Goal: Task Accomplishment & Management: Use online tool/utility

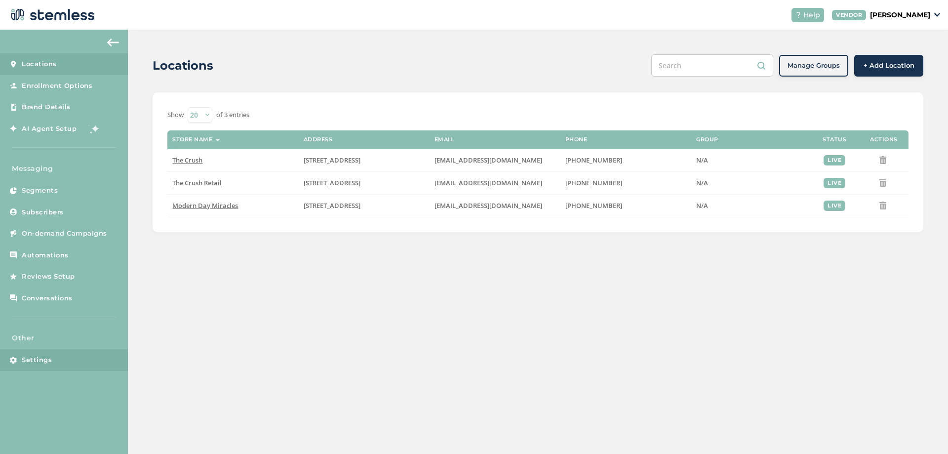
click at [48, 357] on span "Settings" at bounding box center [37, 360] width 30 height 10
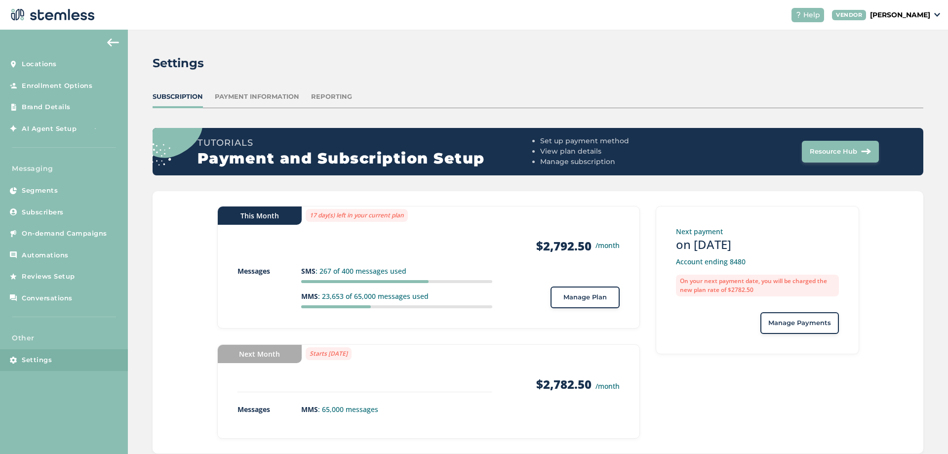
scroll to position [24, 0]
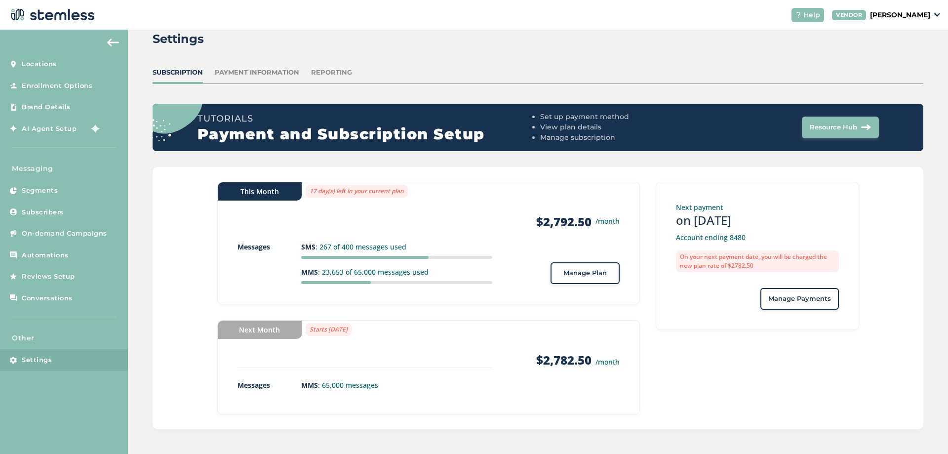
click at [180, 237] on div "This Month 17 day(s) left in your current plan Products $2,792.50 /month Messag…" at bounding box center [538, 298] width 771 height 262
click at [180, 228] on div "This Month 17 day(s) left in your current plan Products $2,792.50 /month Messag…" at bounding box center [538, 298] width 771 height 262
click at [202, 300] on div "This Month 17 day(s) left in your current plan Products $2,792.50 /month Messag…" at bounding box center [538, 298] width 771 height 262
click at [190, 295] on div "This Month 17 day(s) left in your current plan Products $2,792.50 /month Messag…" at bounding box center [538, 298] width 771 height 262
click at [168, 249] on div "This Month 17 day(s) left in your current plan Products $2,792.50 /month Messag…" at bounding box center [538, 298] width 771 height 262
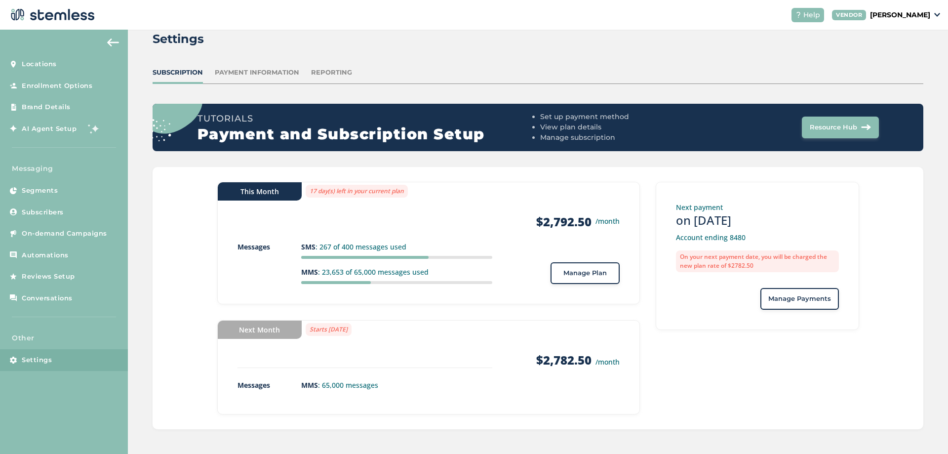
click at [919, 18] on p "[PERSON_NAME]" at bounding box center [900, 15] width 60 height 10
click at [765, 52] on div "Settings Subscription Payment Information Reporting Tutorials Payment and Subsc…" at bounding box center [538, 229] width 820 height 448
click at [916, 16] on p "[PERSON_NAME]" at bounding box center [900, 15] width 60 height 10
click at [62, 209] on span "Subscribers" at bounding box center [43, 212] width 42 height 10
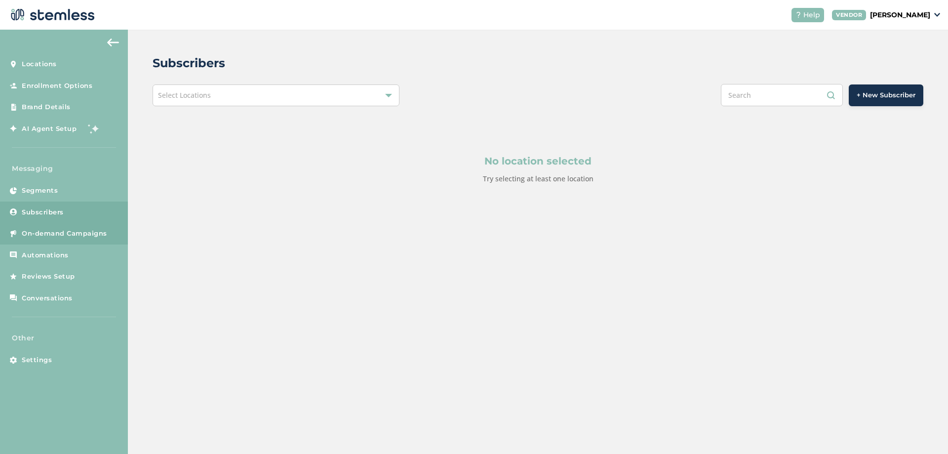
click at [55, 235] on span "On-demand Campaigns" at bounding box center [64, 234] width 85 height 10
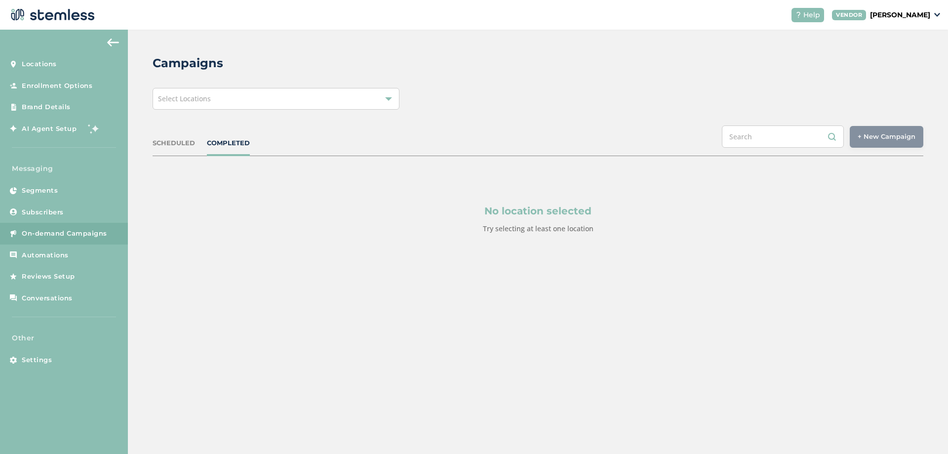
click at [247, 101] on div "Select Locations" at bounding box center [276, 99] width 247 height 22
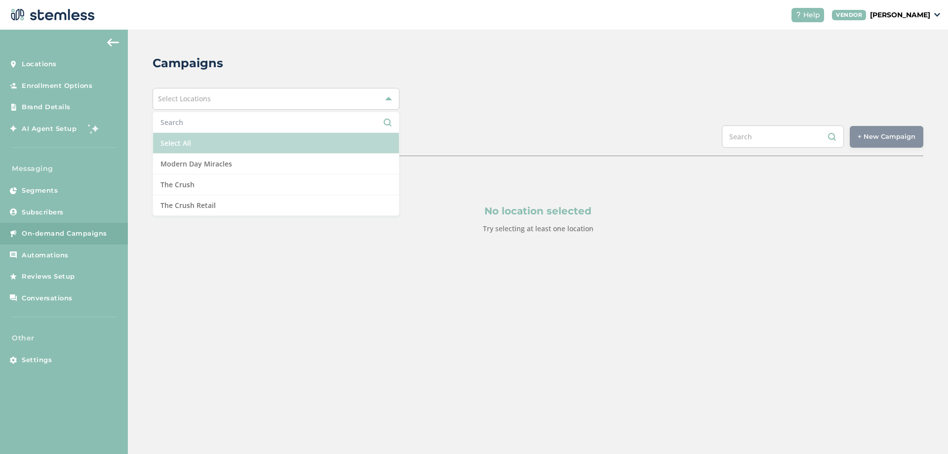
click at [212, 143] on li "Select All" at bounding box center [276, 143] width 246 height 21
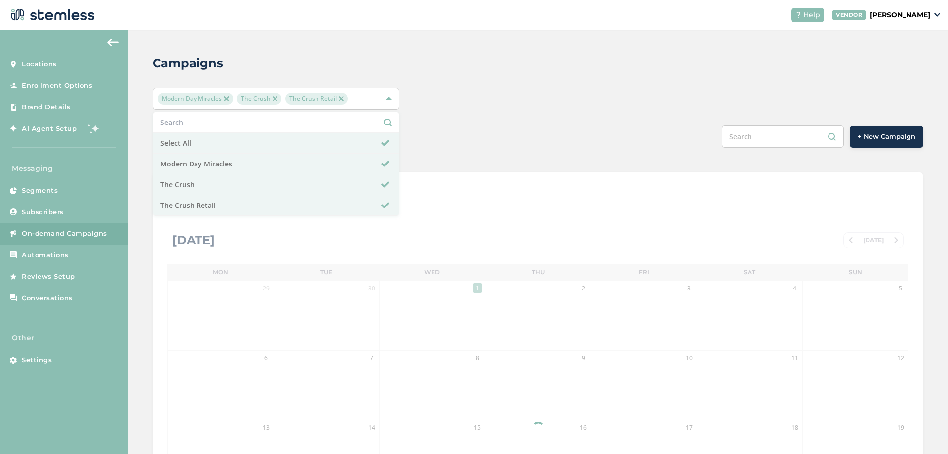
click at [505, 111] on div "Campaigns Modern Day Miracles The Crush The Crush Retail Select All Modern Day …" at bounding box center [538, 349] width 820 height 639
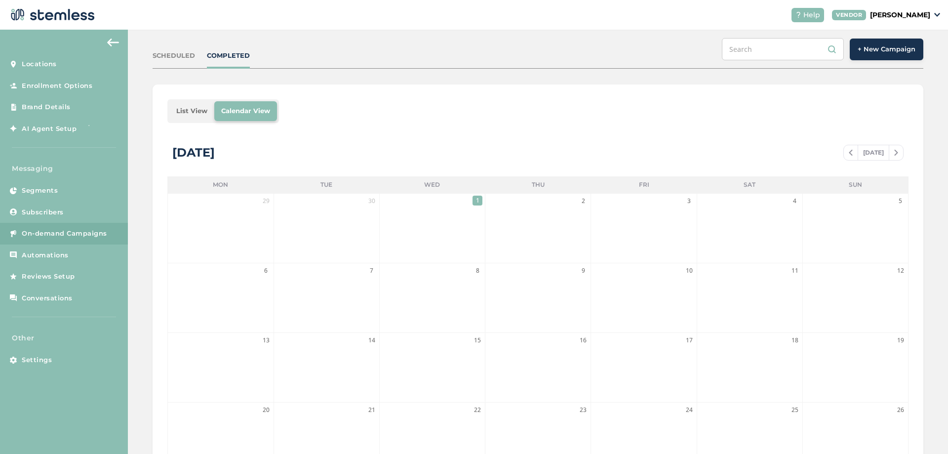
scroll to position [59, 0]
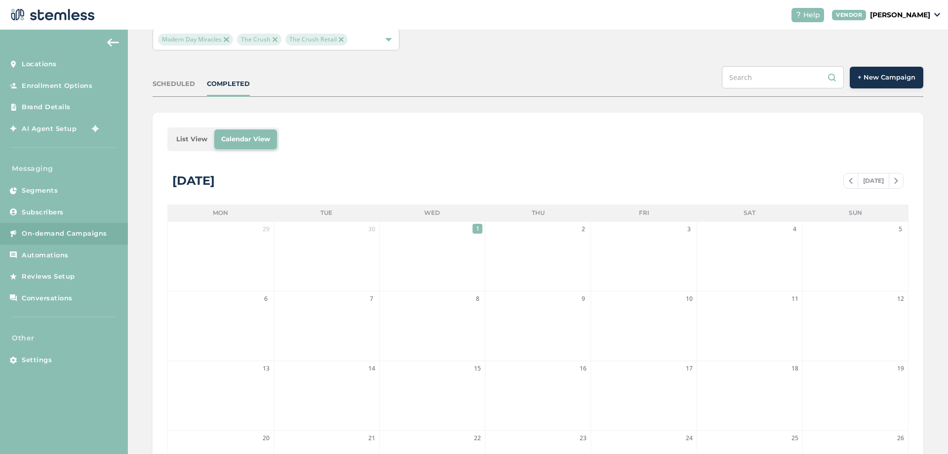
click at [196, 136] on li "List View" at bounding box center [191, 139] width 45 height 20
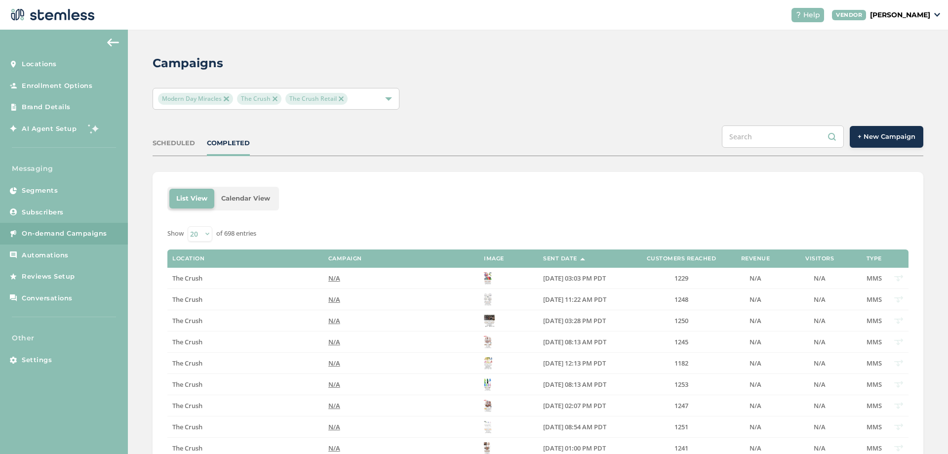
scroll to position [119, 0]
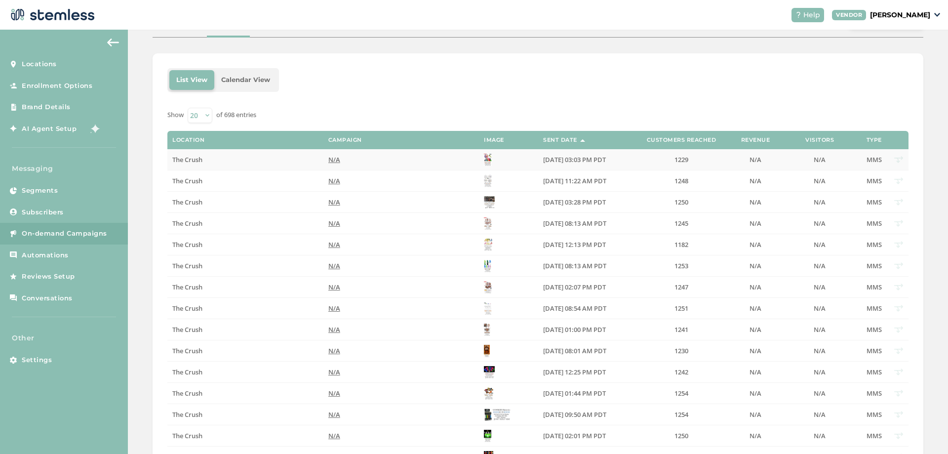
click at [557, 160] on span "[DATE] 03:03 PM PDT" at bounding box center [574, 159] width 63 height 9
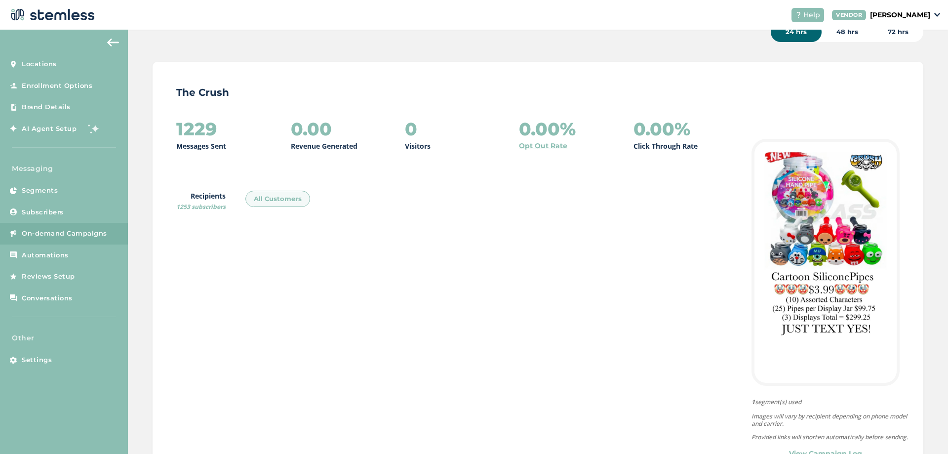
scroll to position [106, 0]
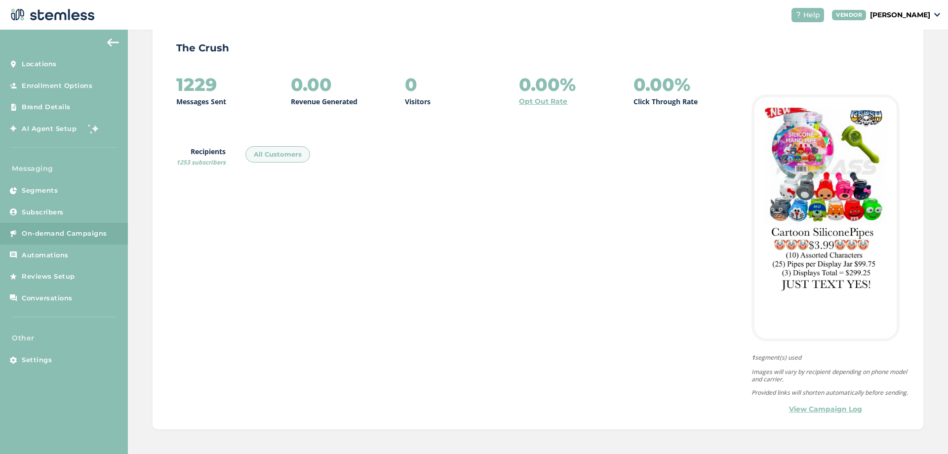
click at [803, 412] on link "View Campaign Log" at bounding box center [825, 409] width 73 height 10
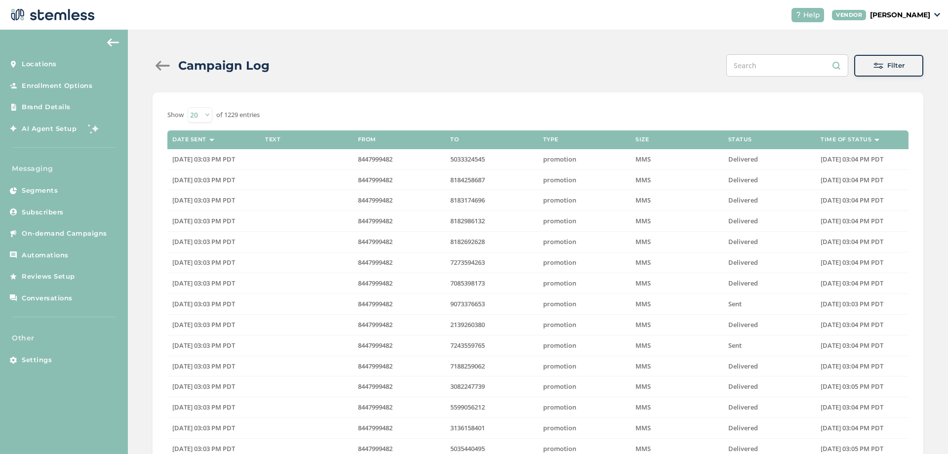
click at [892, 68] on span "Filter" at bounding box center [896, 66] width 17 height 10
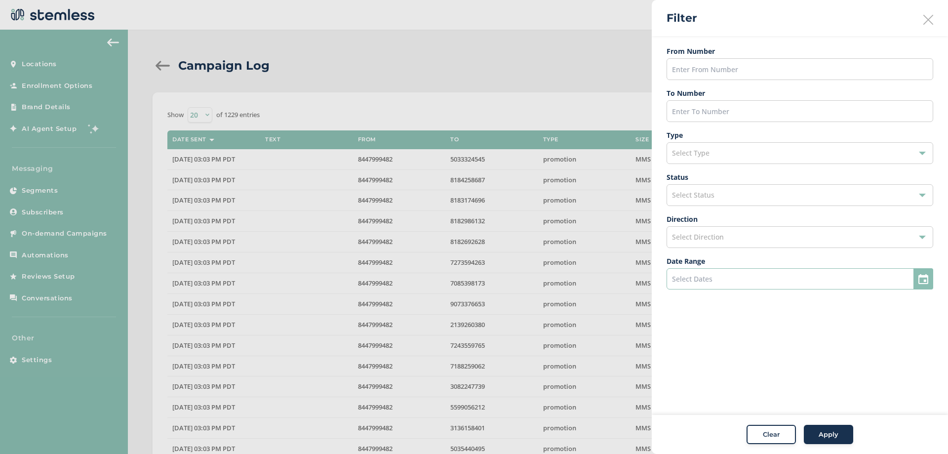
click at [719, 280] on input at bounding box center [800, 278] width 267 height 21
click at [579, 61] on div at bounding box center [474, 227] width 948 height 454
click at [721, 278] on input at bounding box center [800, 278] width 267 height 21
click at [741, 338] on span "2" at bounding box center [746, 337] width 14 height 14
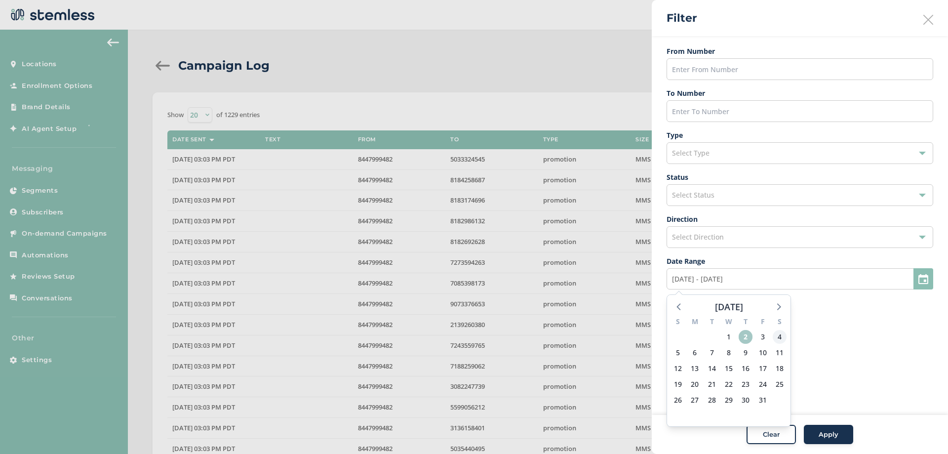
type input "[DATE] - [DATE]"
click at [775, 334] on span "4" at bounding box center [780, 337] width 14 height 14
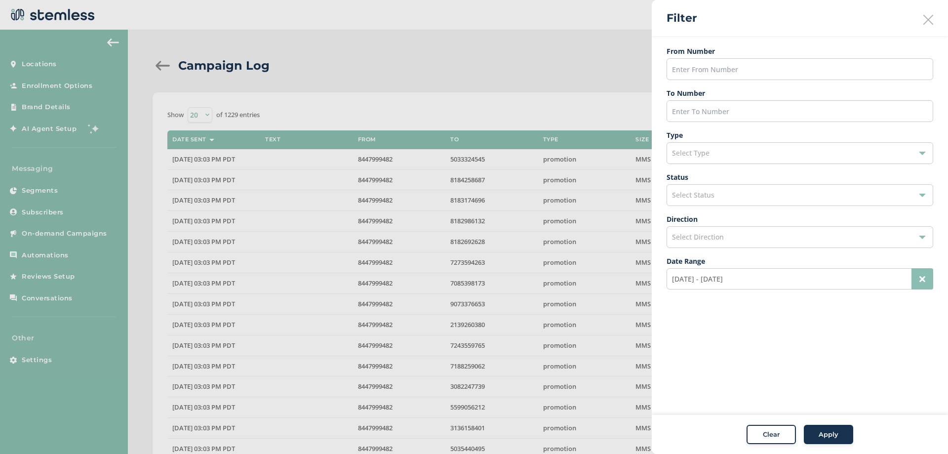
click at [928, 20] on icon at bounding box center [929, 20] width 10 height 10
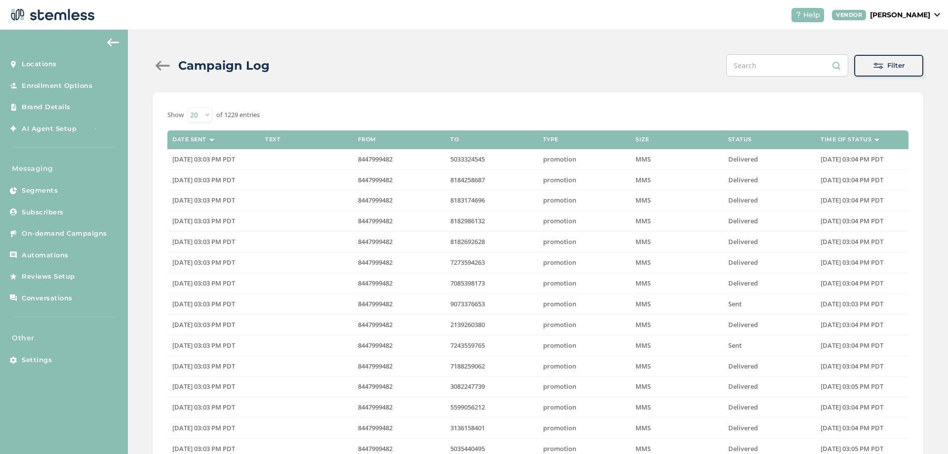
click at [156, 66] on div at bounding box center [163, 66] width 20 height 10
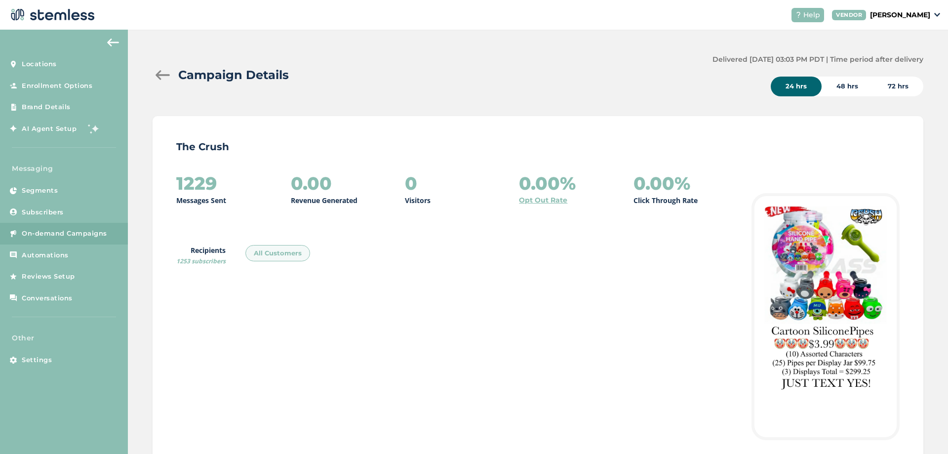
click at [845, 86] on div "48 hrs" at bounding box center [847, 87] width 51 height 20
click at [798, 89] on div "24 hrs" at bounding box center [796, 87] width 51 height 20
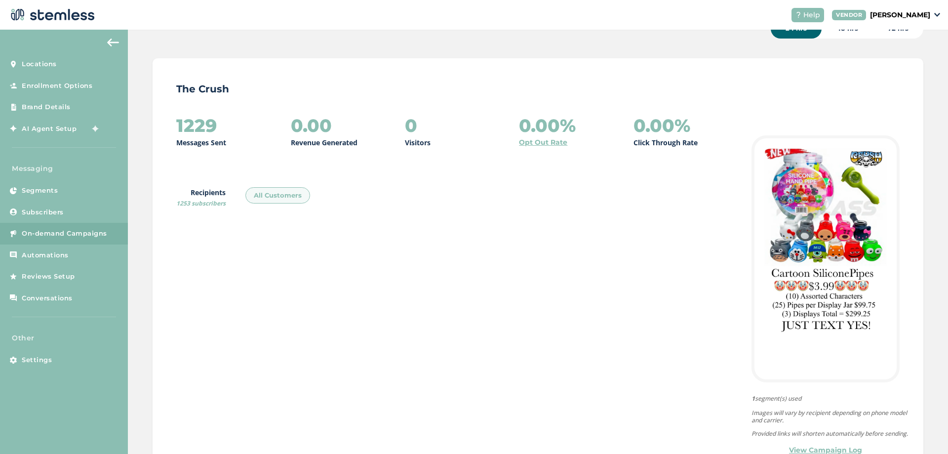
scroll to position [106, 0]
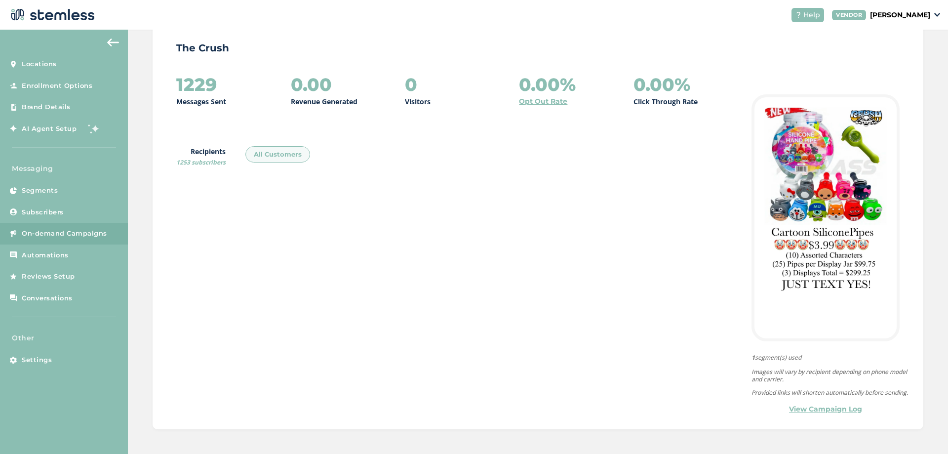
click at [805, 410] on link "View Campaign Log" at bounding box center [825, 409] width 73 height 10
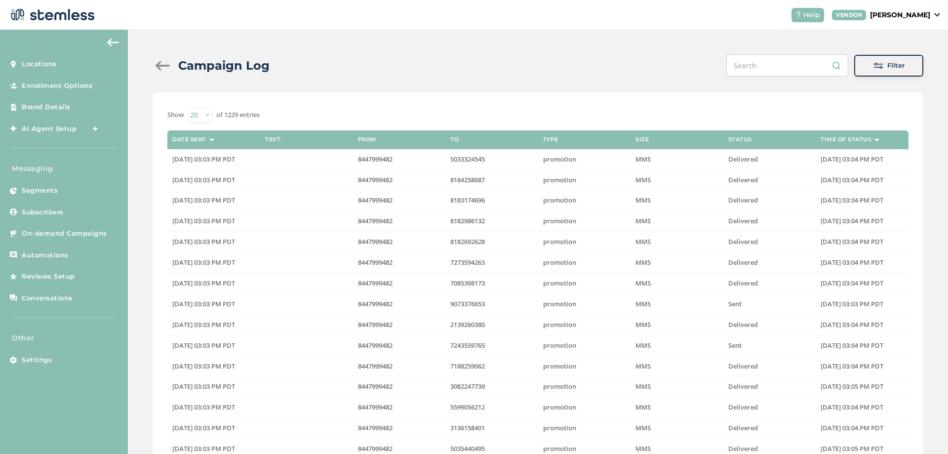
click at [874, 70] on span at bounding box center [879, 66] width 10 height 10
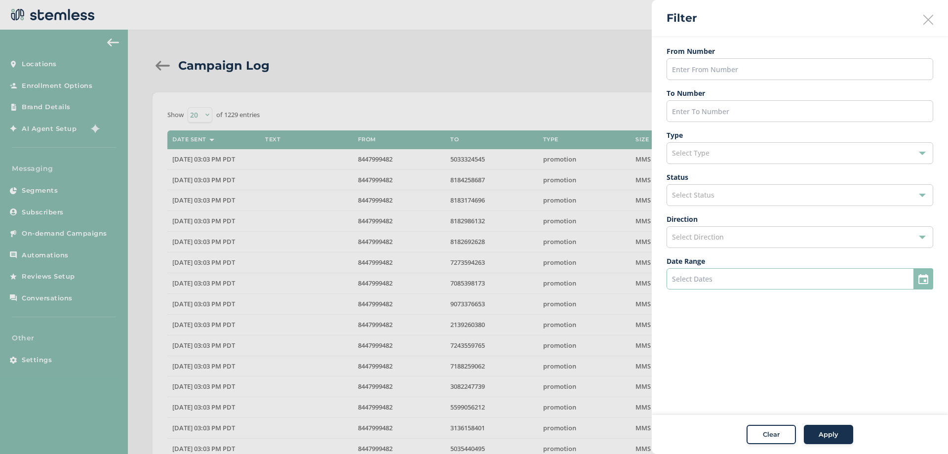
click at [806, 279] on input at bounding box center [800, 278] width 267 height 21
click at [729, 337] on span "1" at bounding box center [729, 337] width 14 height 14
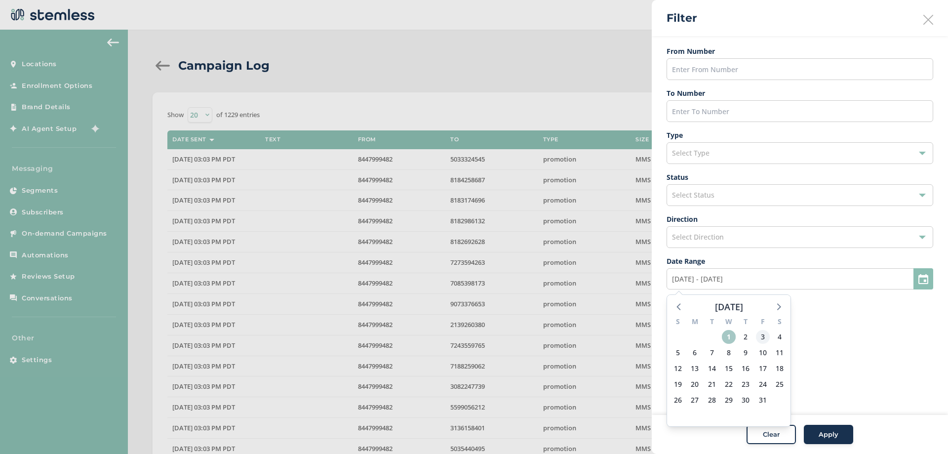
type input "[DATE] - [DATE]"
click at [756, 339] on span "3" at bounding box center [763, 337] width 14 height 14
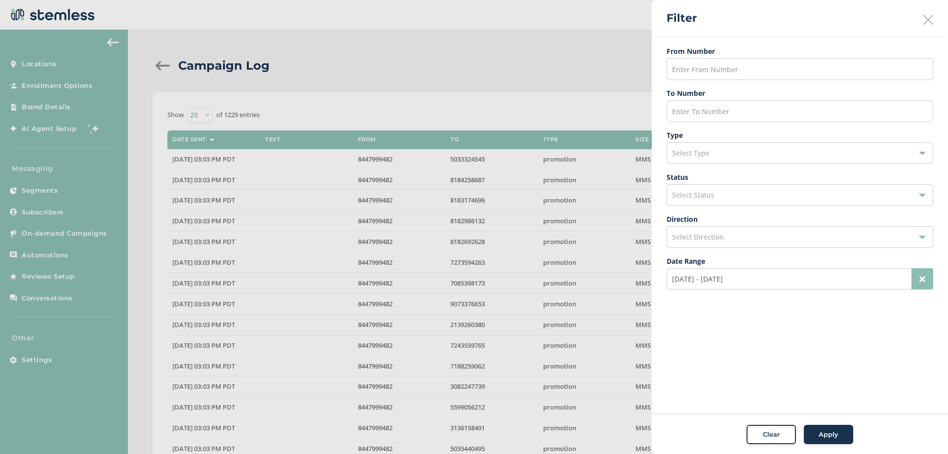
click at [831, 435] on span "Apply" at bounding box center [829, 435] width 20 height 10
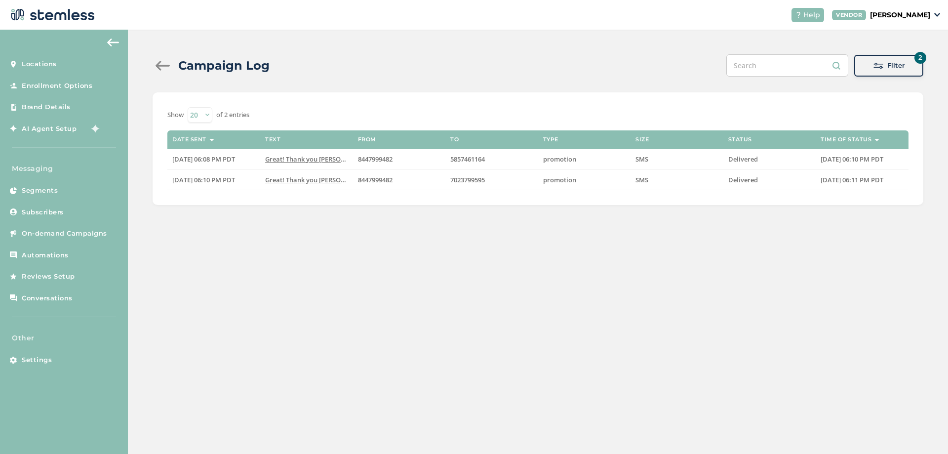
click at [877, 72] on button "2 Filter" at bounding box center [888, 66] width 69 height 22
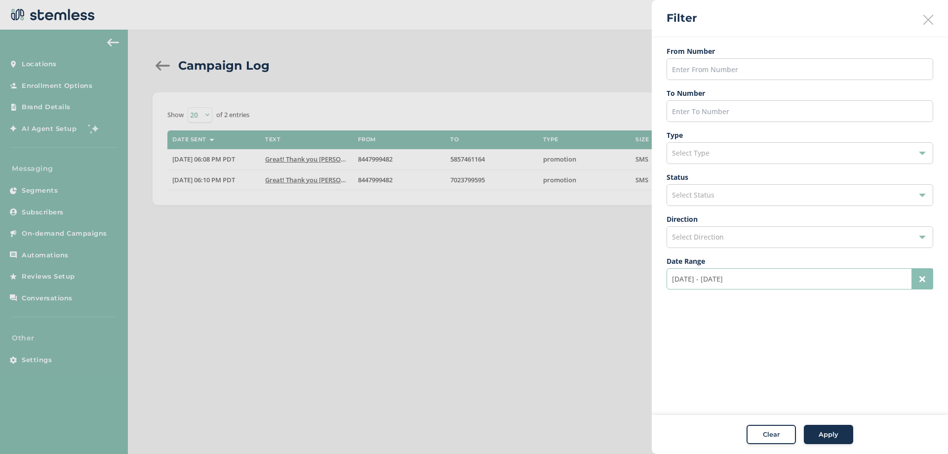
click at [762, 283] on input "[DATE] - [DATE]" at bounding box center [800, 278] width 267 height 21
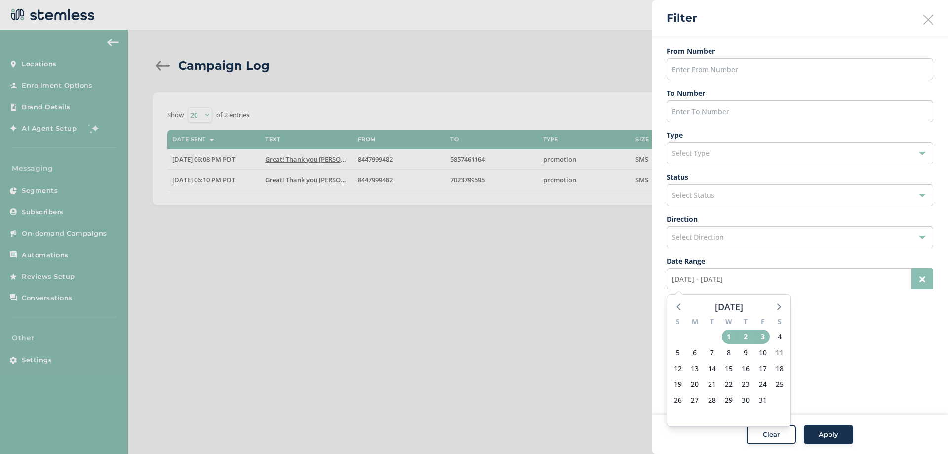
click at [919, 283] on button at bounding box center [923, 278] width 22 height 21
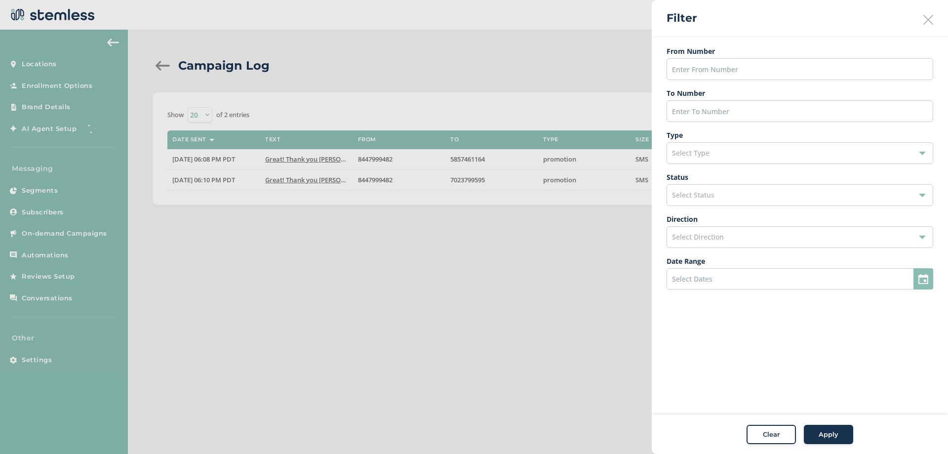
click at [820, 437] on span "Apply" at bounding box center [829, 435] width 20 height 10
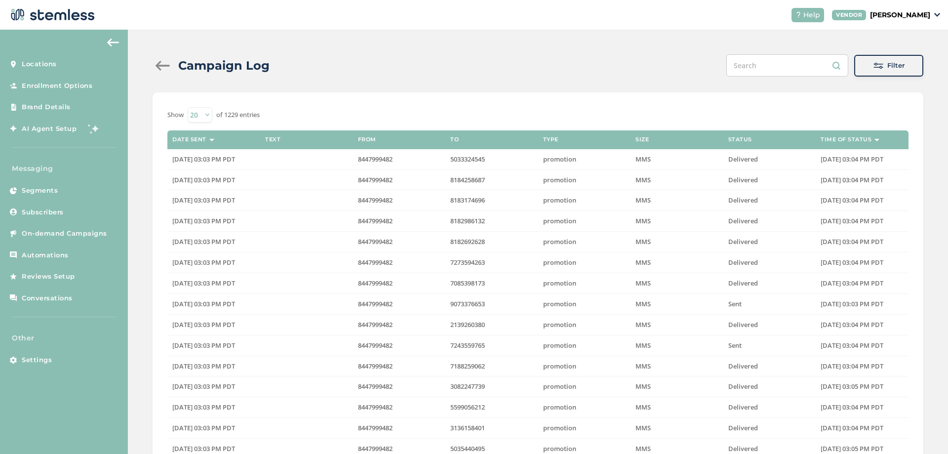
click at [862, 70] on div "Filter" at bounding box center [888, 66] width 53 height 10
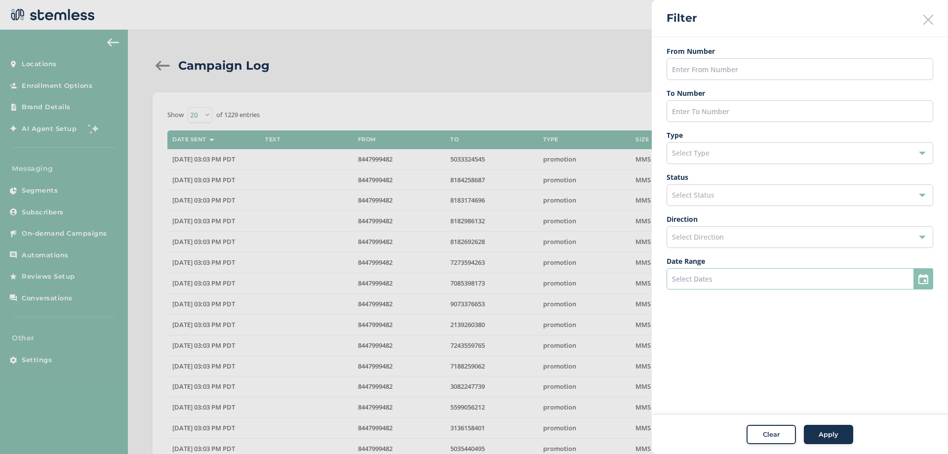
click at [697, 275] on input at bounding box center [800, 278] width 267 height 21
click at [730, 336] on span "1" at bounding box center [729, 337] width 14 height 14
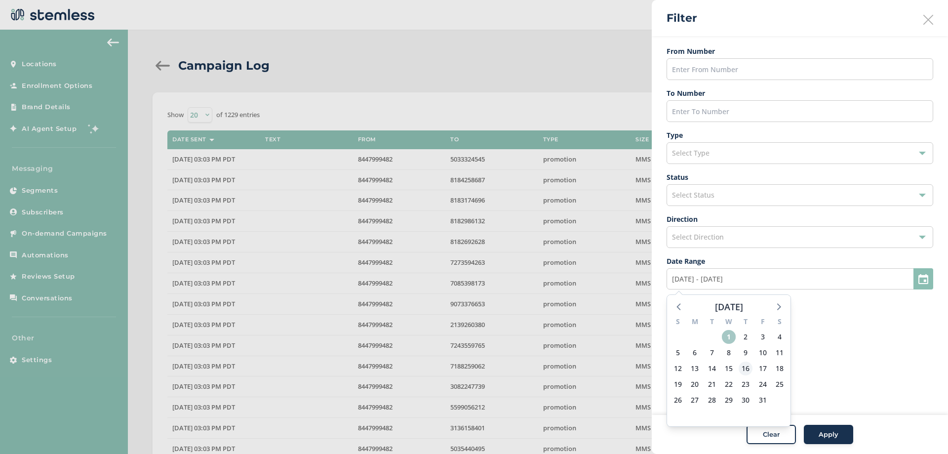
type input "[DATE] - [DATE]"
click at [749, 368] on span "16" at bounding box center [746, 369] width 14 height 14
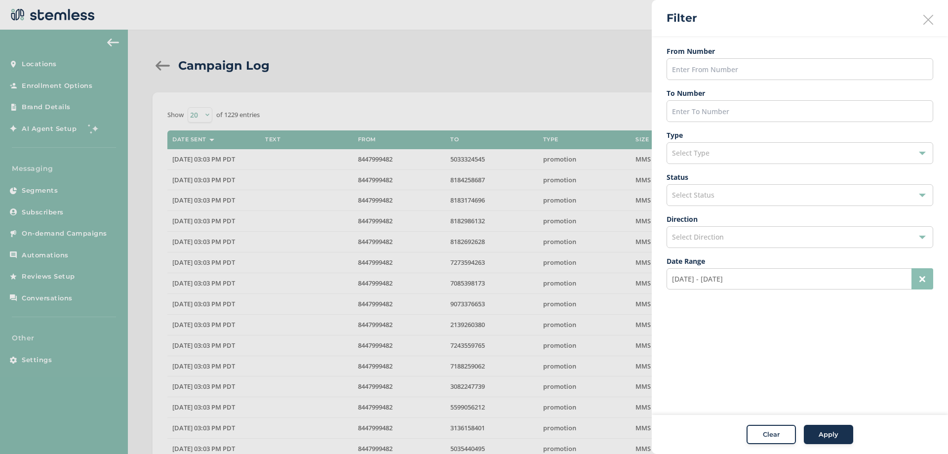
click at [923, 281] on icon at bounding box center [923, 279] width 6 height 6
click at [812, 431] on div "Apply" at bounding box center [829, 435] width 36 height 10
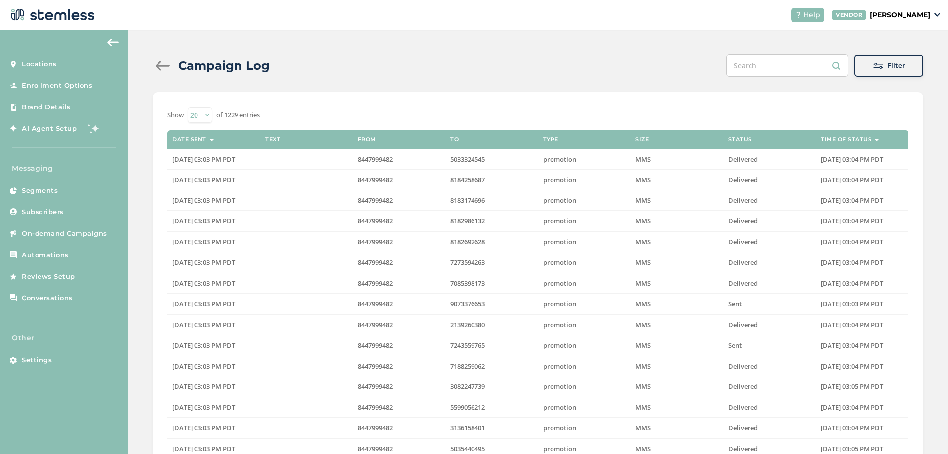
click at [881, 70] on div "Filter" at bounding box center [888, 66] width 53 height 10
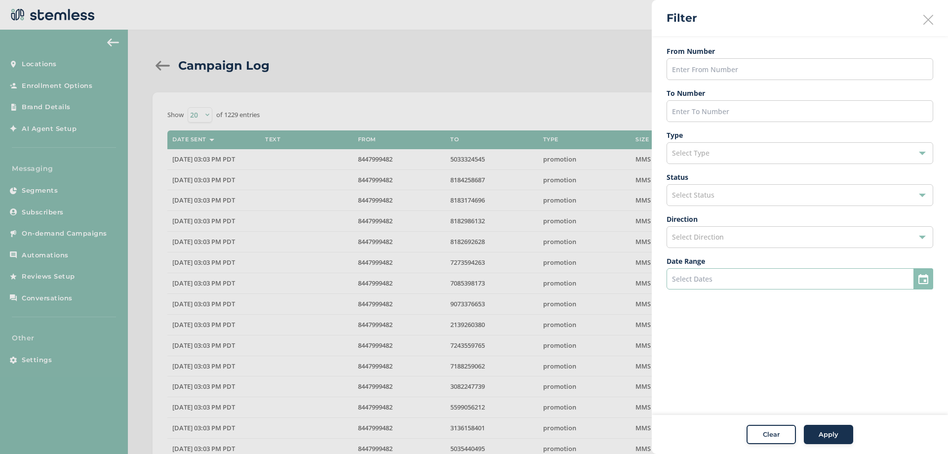
click at [717, 277] on input at bounding box center [800, 278] width 267 height 21
click at [727, 338] on span "1" at bounding box center [729, 337] width 14 height 14
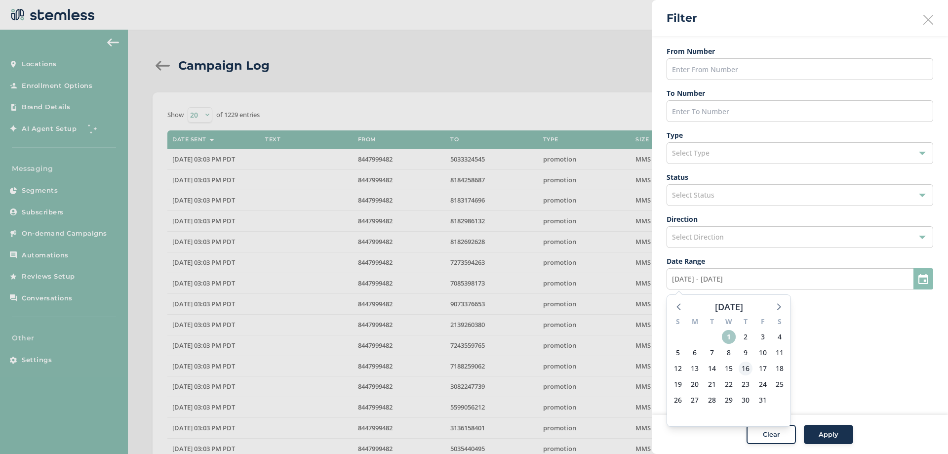
type input "[DATE] - [DATE]"
click at [747, 368] on span "16" at bounding box center [746, 369] width 14 height 14
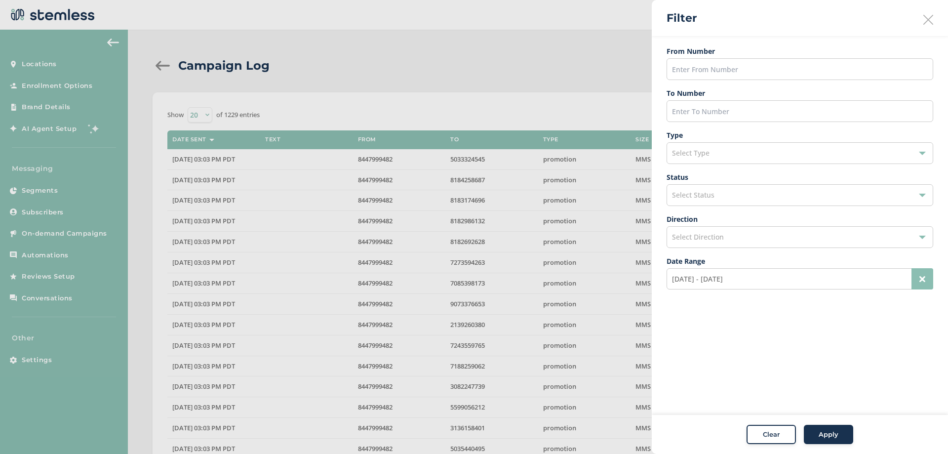
click at [926, 20] on icon at bounding box center [929, 20] width 10 height 10
